Goal: Information Seeking & Learning: Learn about a topic

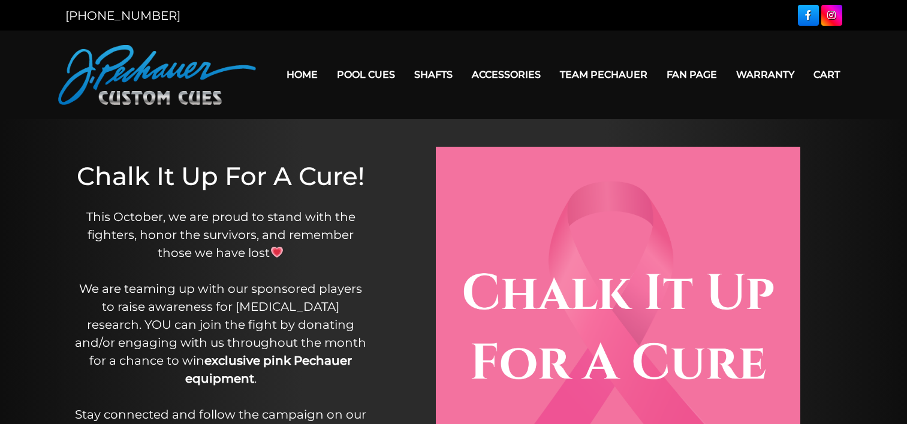
scroll to position [287, 0]
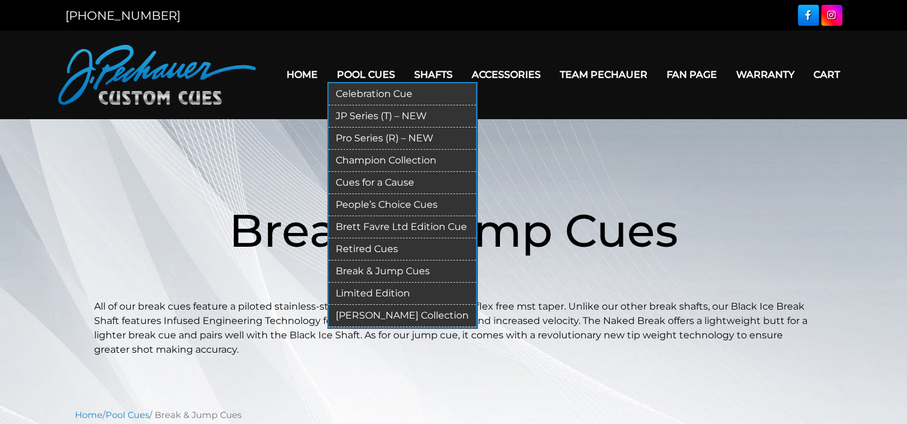
click at [366, 243] on link "Retired Cues" at bounding box center [401, 250] width 147 height 22
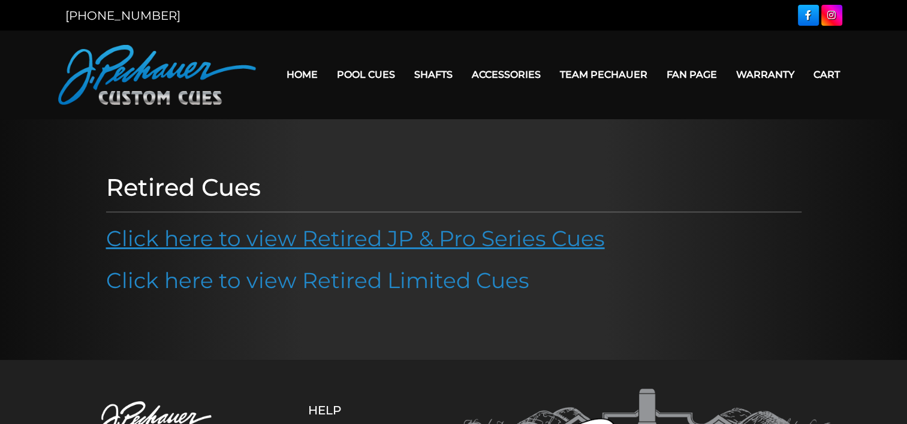
click at [393, 245] on link "Click here to view Retired JP & Pro Series Cues" at bounding box center [355, 238] width 499 height 26
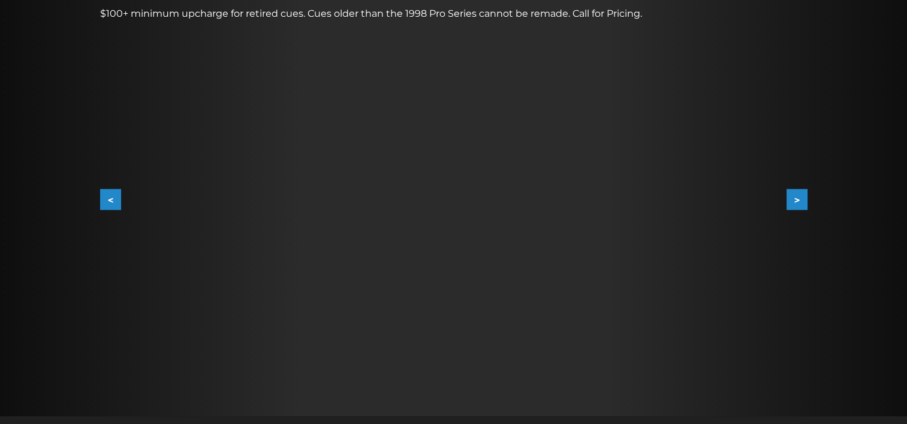
scroll to position [209, 0]
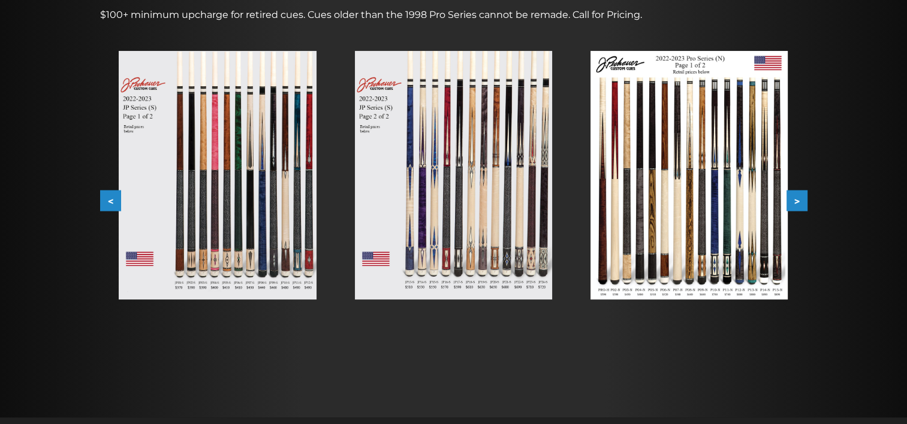
click at [443, 161] on img at bounding box center [453, 175] width 197 height 249
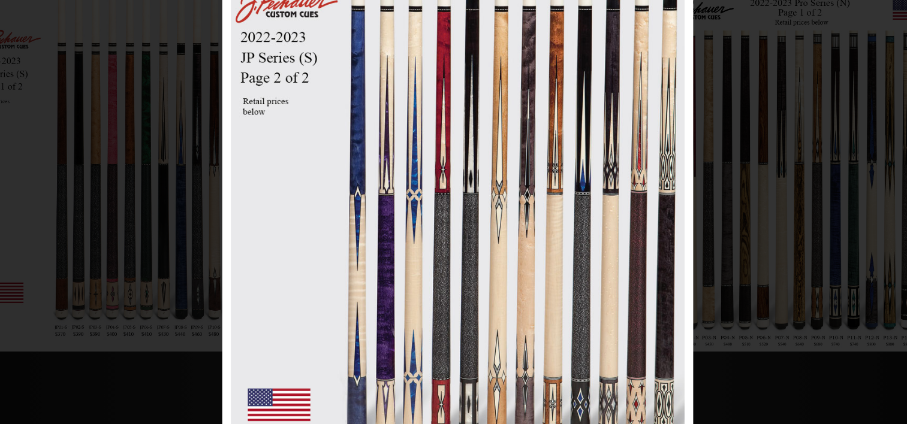
scroll to position [161, 0]
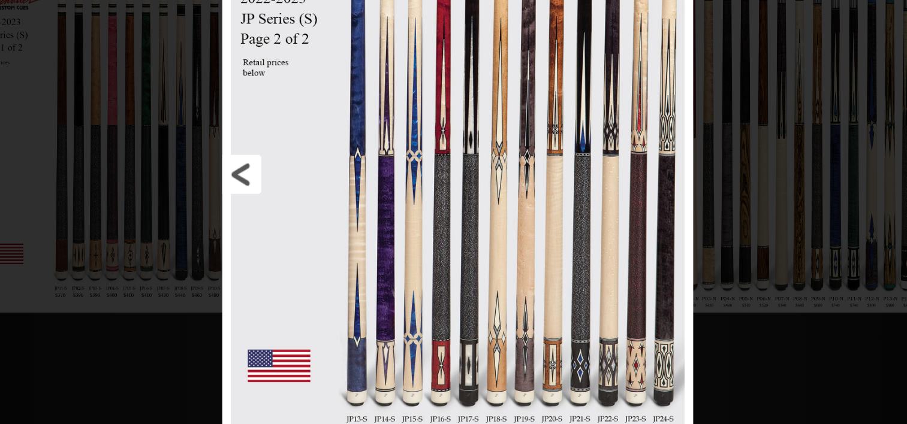
click at [310, 252] on link at bounding box center [364, 251] width 146 height 407
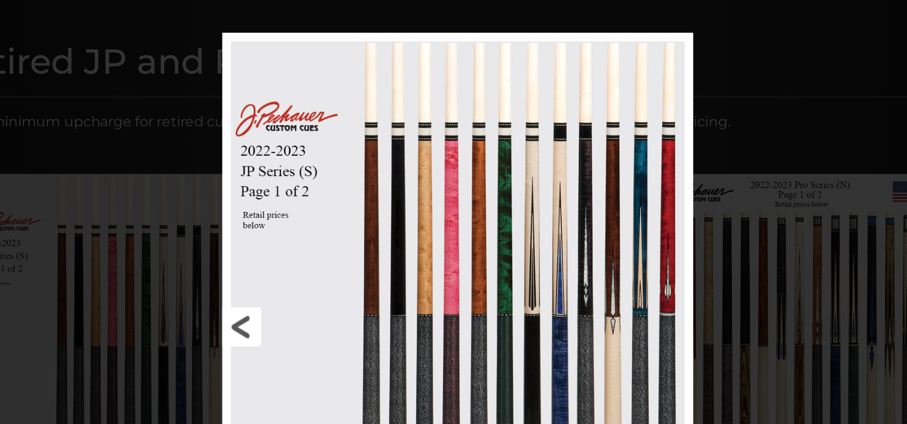
scroll to position [128, 0]
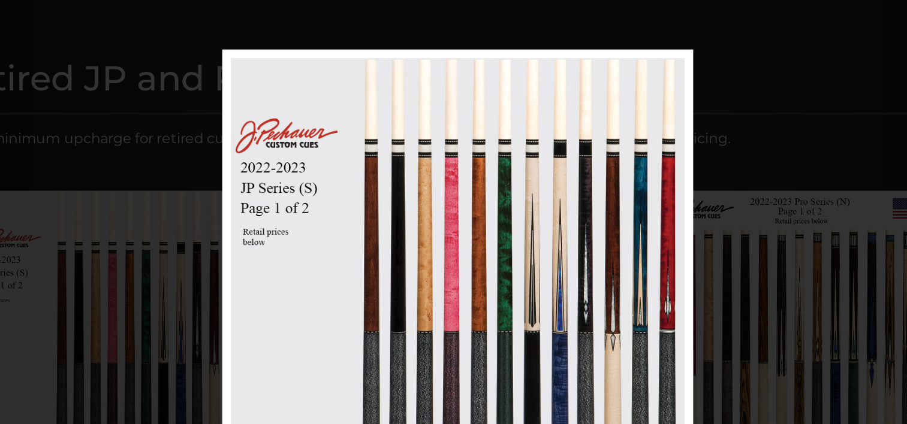
click at [478, 17] on div at bounding box center [453, 409] width 907 height 1075
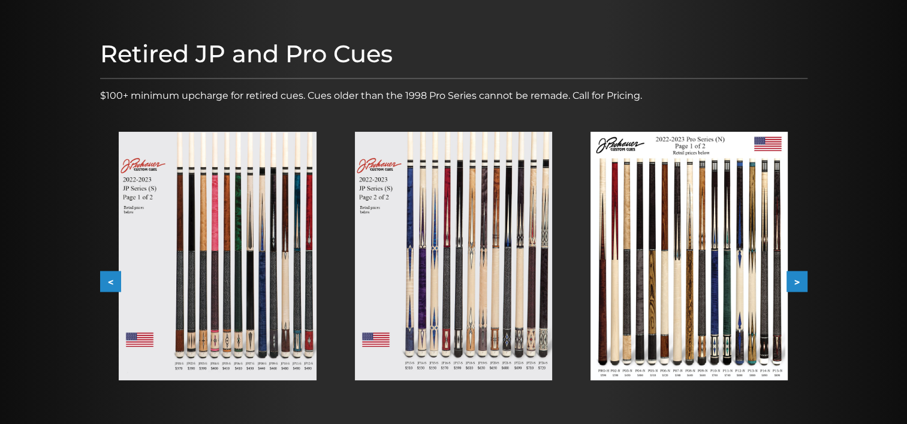
click at [445, 250] on img at bounding box center [453, 256] width 197 height 249
